Goal: Task Accomplishment & Management: Use online tool/utility

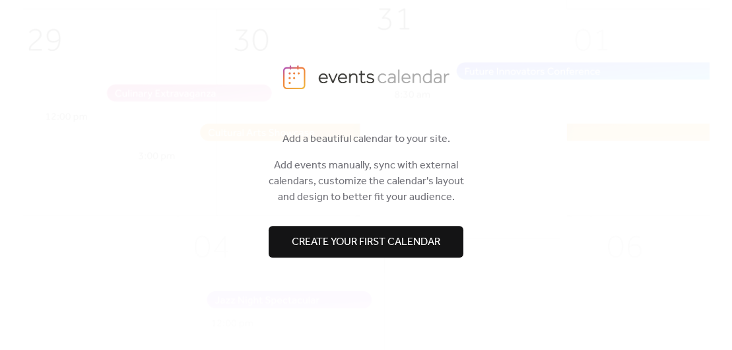
click at [436, 245] on span "Create your first calendar" at bounding box center [366, 242] width 148 height 16
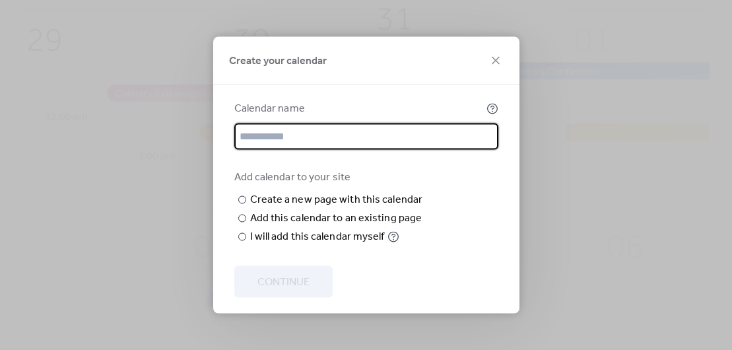
click at [294, 127] on input "text" at bounding box center [366, 136] width 264 height 26
type input "*******"
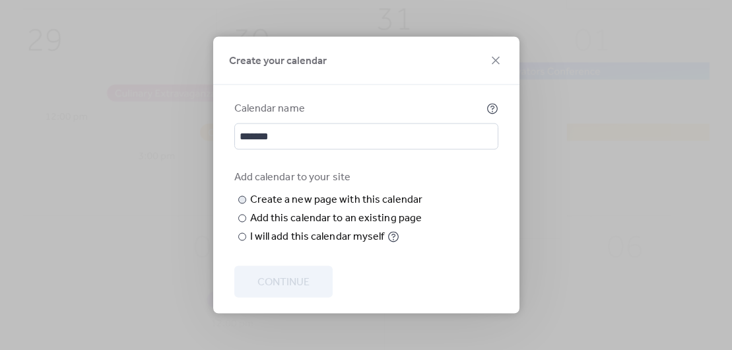
click at [0, 0] on input "text" at bounding box center [0, 0] width 0 height 0
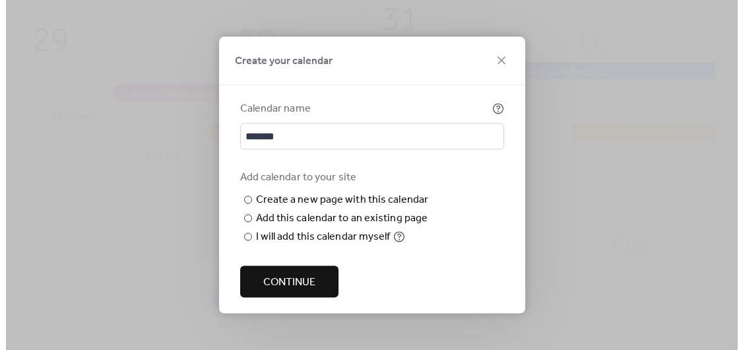
scroll to position [36, 0]
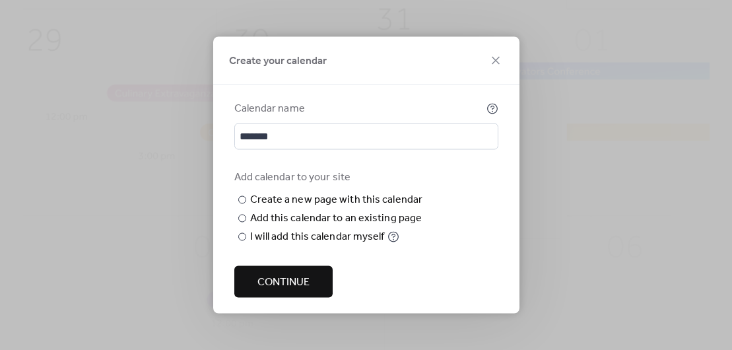
type input "******"
click at [265, 290] on span "Continue" at bounding box center [283, 282] width 52 height 16
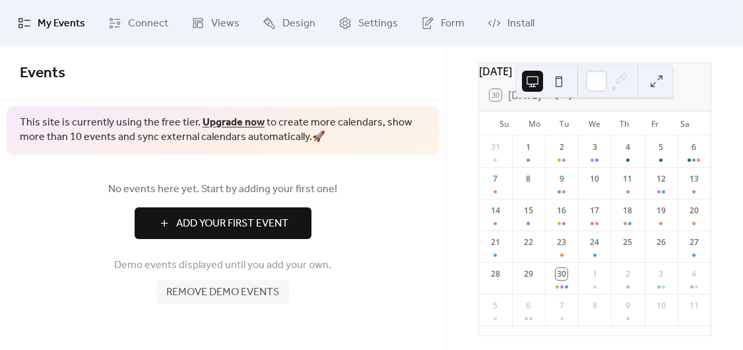
scroll to position [69, 0]
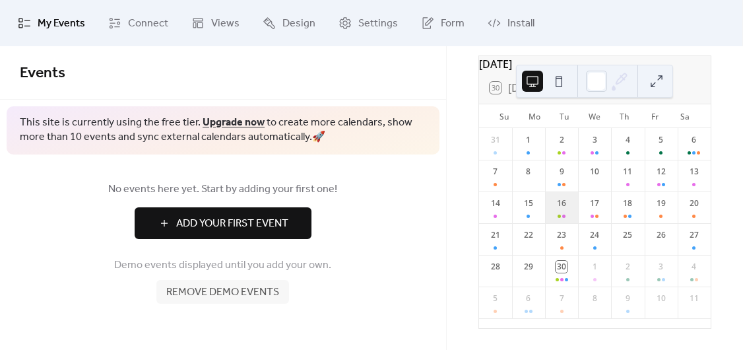
click at [563, 209] on div "16" at bounding box center [561, 207] width 33 height 32
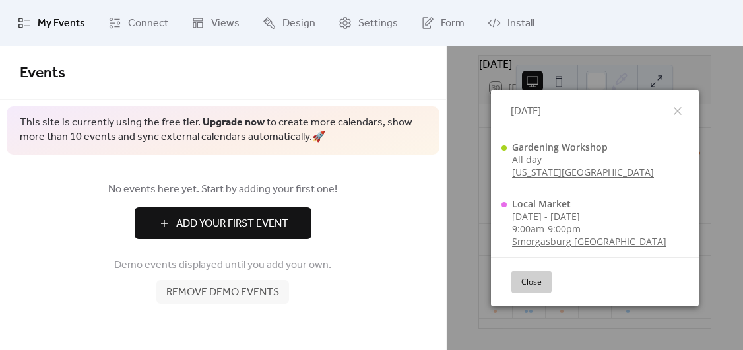
click at [227, 231] on span "Add Your First Event" at bounding box center [232, 224] width 112 height 16
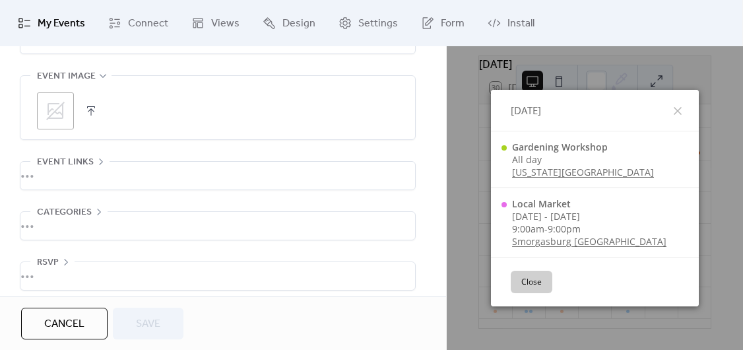
scroll to position [683, 0]
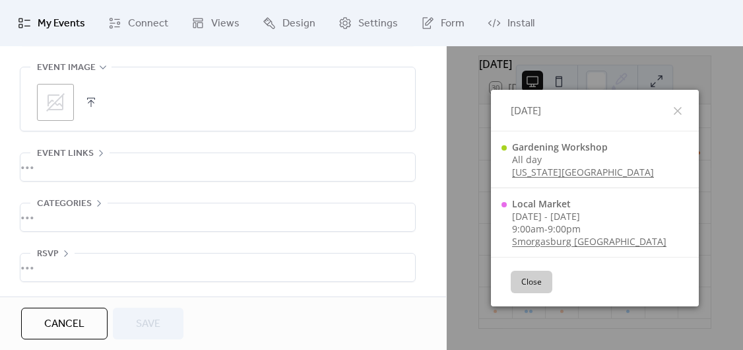
click at [92, 93] on button "button" at bounding box center [91, 102] width 18 height 18
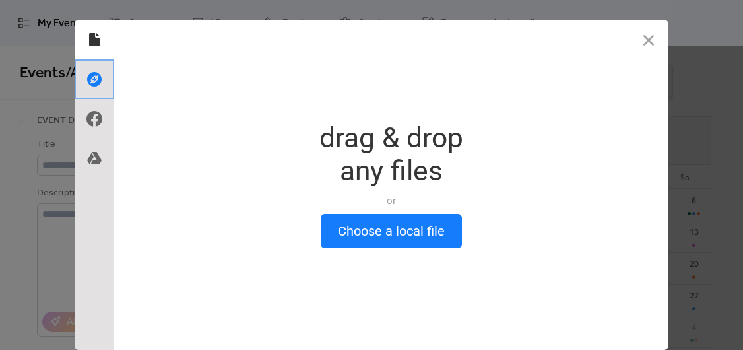
click at [102, 84] on div at bounding box center [95, 79] width 40 height 40
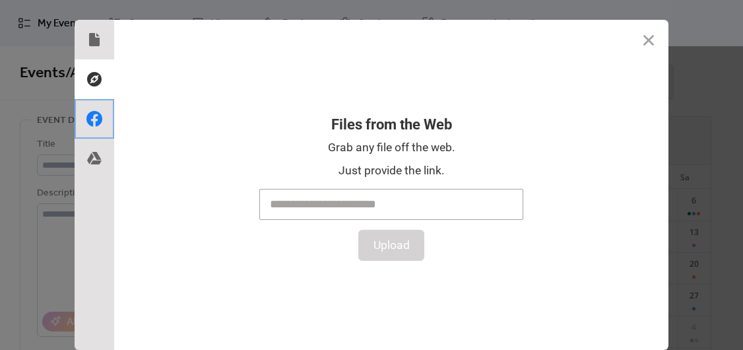
click at [92, 117] on use at bounding box center [94, 119] width 16 height 16
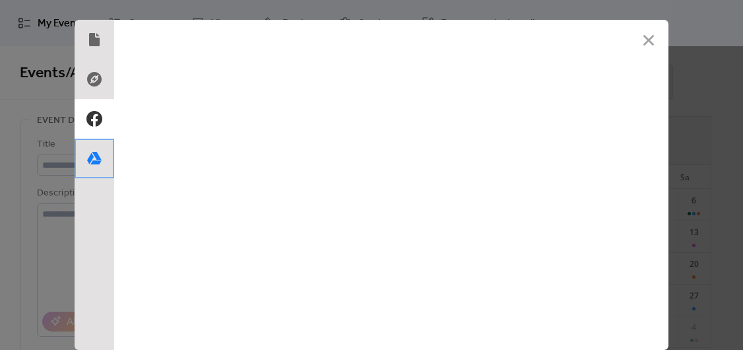
click at [98, 156] on icon at bounding box center [94, 158] width 21 height 21
click at [101, 157] on div at bounding box center [95, 159] width 40 height 40
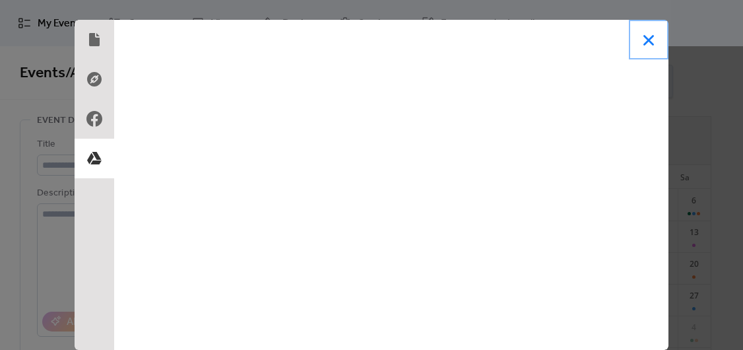
click at [649, 38] on button "Close" at bounding box center [649, 40] width 40 height 40
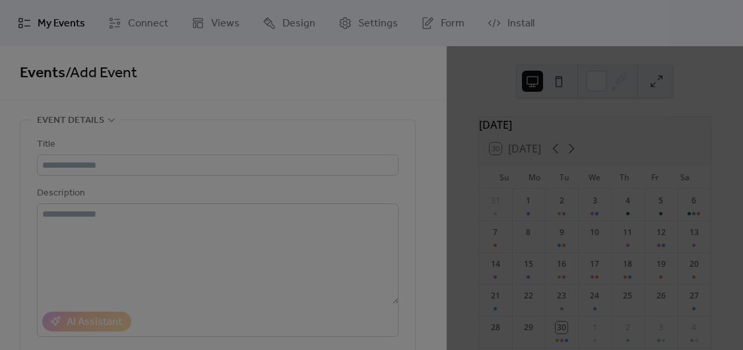
scroll to position [612, 0]
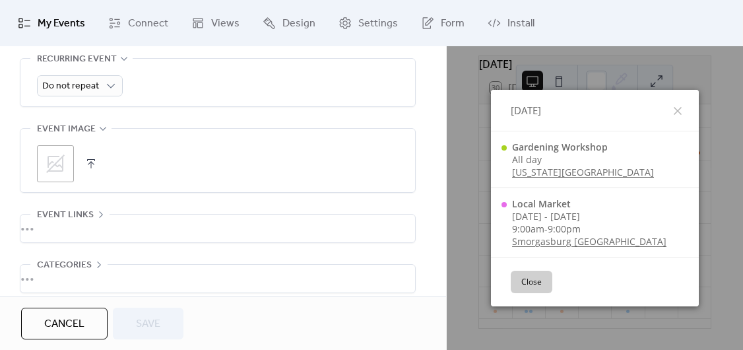
click at [66, 158] on div ";" at bounding box center [55, 163] width 37 height 37
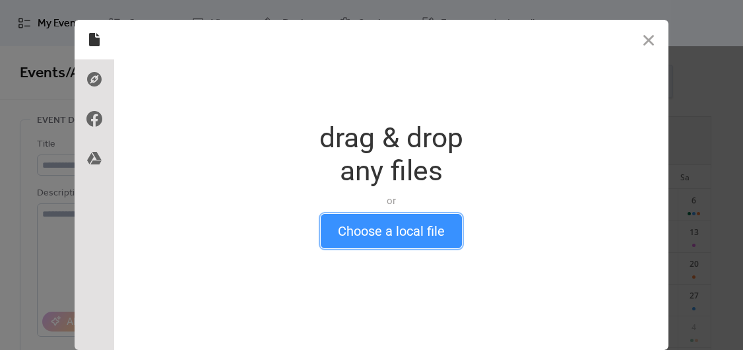
click at [424, 228] on button "Choose a local file" at bounding box center [391, 231] width 141 height 34
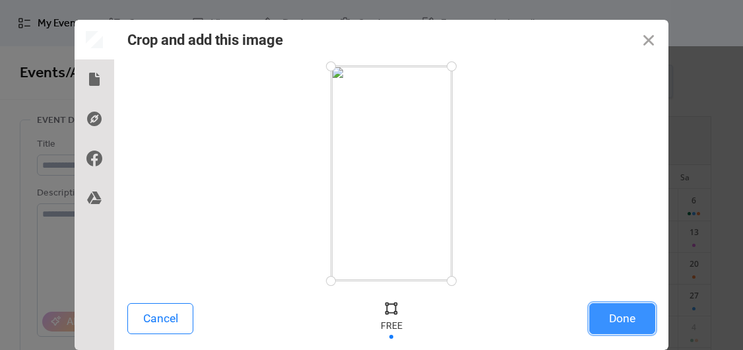
click at [610, 320] on button "Done" at bounding box center [622, 318] width 66 height 31
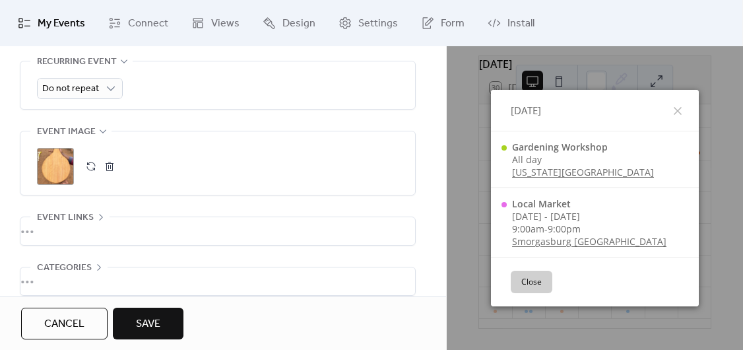
scroll to position [620, 0]
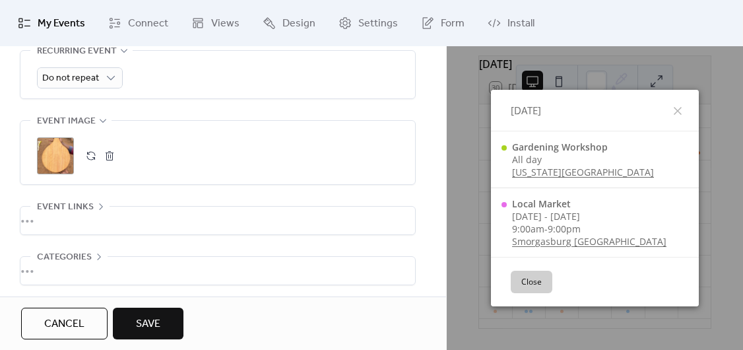
drag, startPoint x: 169, startPoint y: 170, endPoint x: 96, endPoint y: 164, distance: 73.5
click at [106, 165] on div ";" at bounding box center [218, 155] width 362 height 37
click at [110, 164] on button "button" at bounding box center [109, 155] width 18 height 18
